Goal: Find specific page/section: Find specific page/section

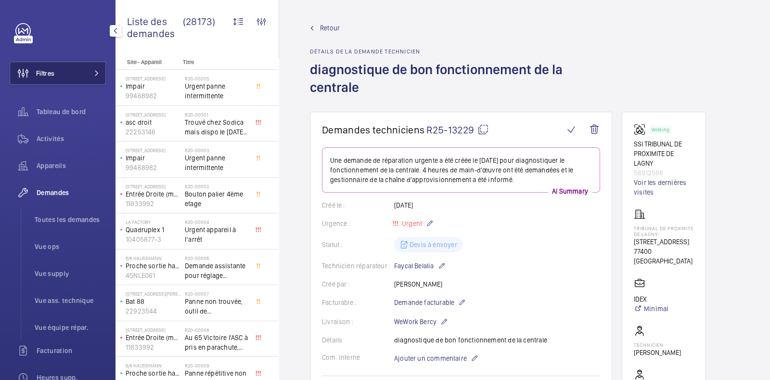
scroll to position [277, 0]
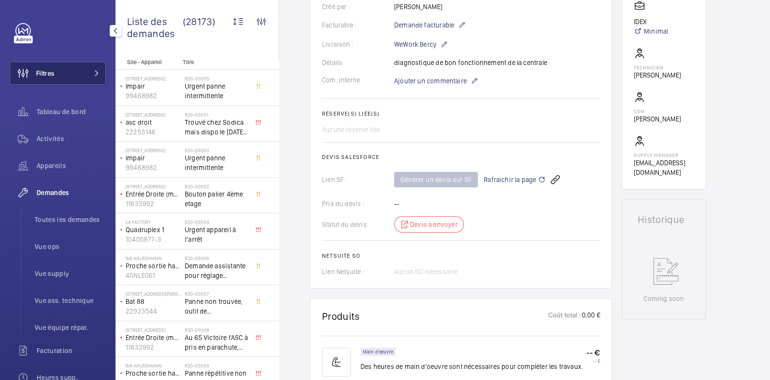
click at [48, 72] on span "Filtres" at bounding box center [45, 73] width 18 height 10
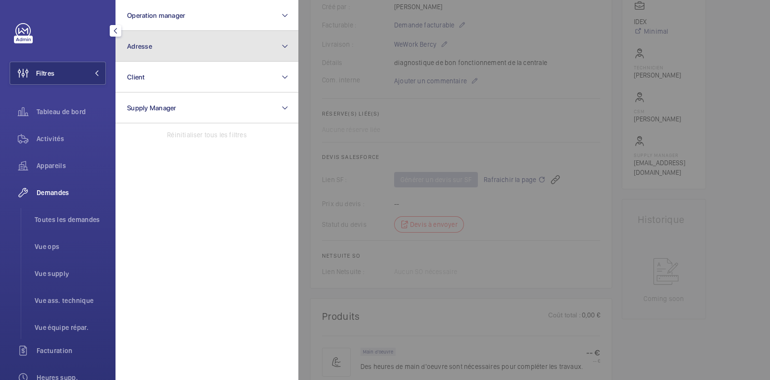
click at [176, 48] on button "Adresse" at bounding box center [207, 46] width 183 height 31
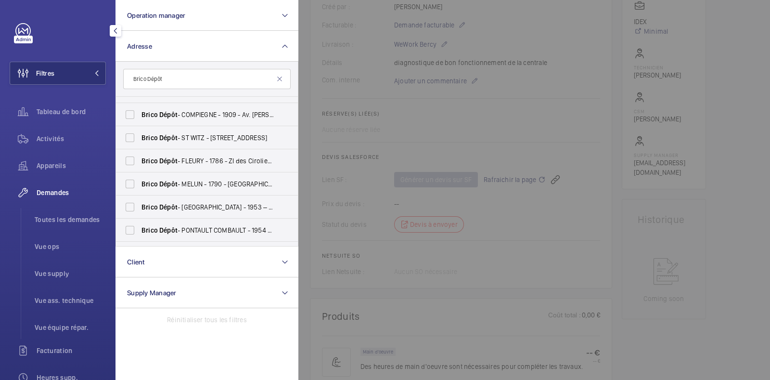
scroll to position [105, 0]
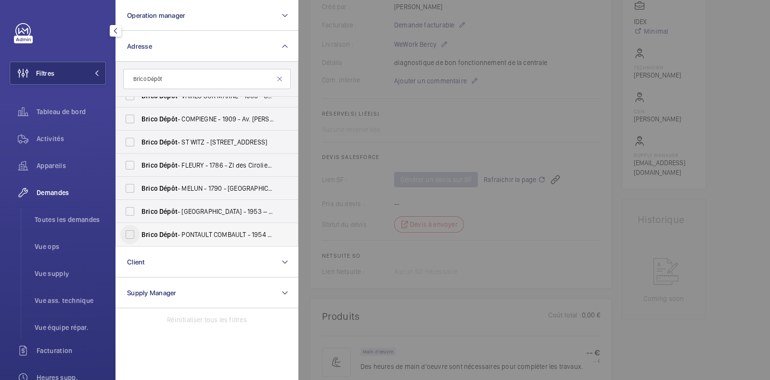
type input "Brico Dépôt"
click at [132, 235] on input "Brico Dépôt - PONTAULT COMBAULT - 1954 – centre de coût P145300000 - Brico Dépô…" at bounding box center [129, 234] width 19 height 19
checkbox input "true"
click at [52, 136] on span "Activités" at bounding box center [71, 139] width 69 height 10
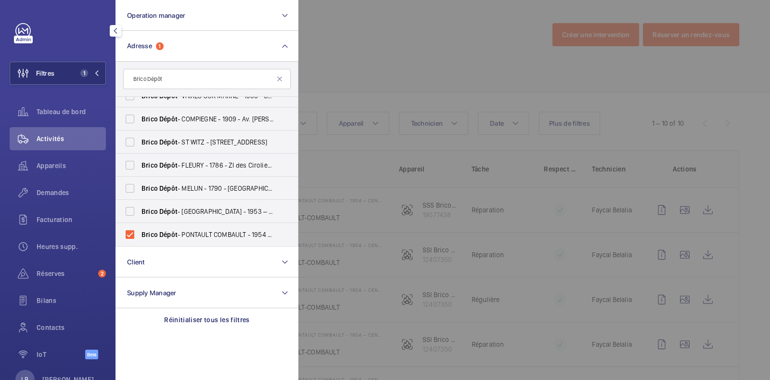
click at [411, 58] on div at bounding box center [683, 190] width 770 height 380
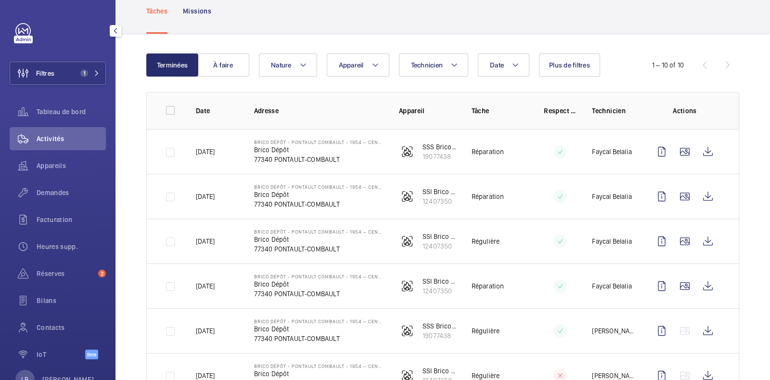
scroll to position [59, 0]
click at [225, 74] on button "À faire" at bounding box center [223, 64] width 52 height 23
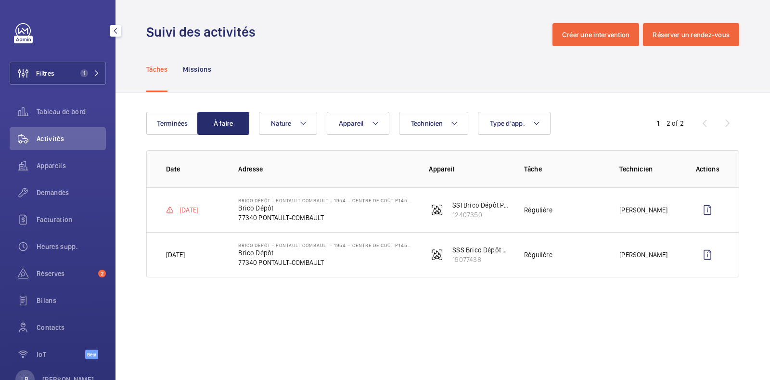
click at [283, 336] on wm-front-admin-operations-monitoring "Suivi des activités Créer une intervention Réserver un rendez-vous Tâches Missi…" at bounding box center [443, 190] width 655 height 380
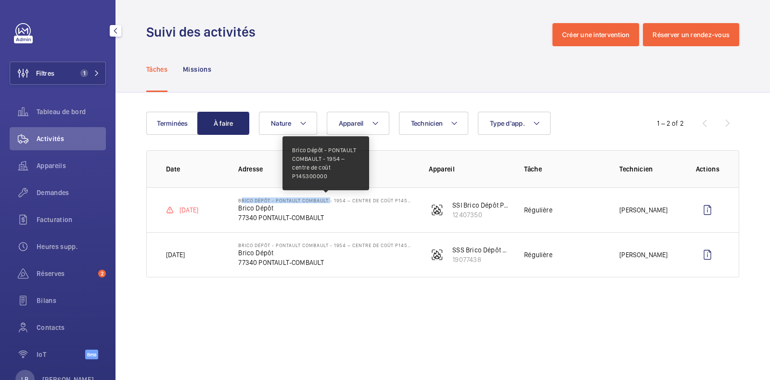
drag, startPoint x: 234, startPoint y: 199, endPoint x: 330, endPoint y: 200, distance: 95.8
click at [330, 200] on td "Brico Dépôt - PONTAULT COMBAULT - 1954 – centre de coût P145300000 Brico Dépôt …" at bounding box center [318, 209] width 191 height 45
copy p "Brico Dépôt - PONTAULT COMBAULT"
